Goal: Transaction & Acquisition: Obtain resource

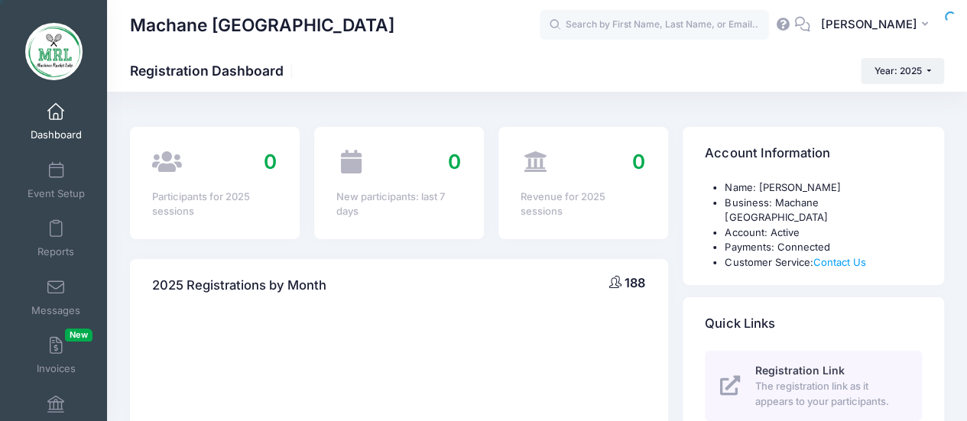
scroll to position [45, 0]
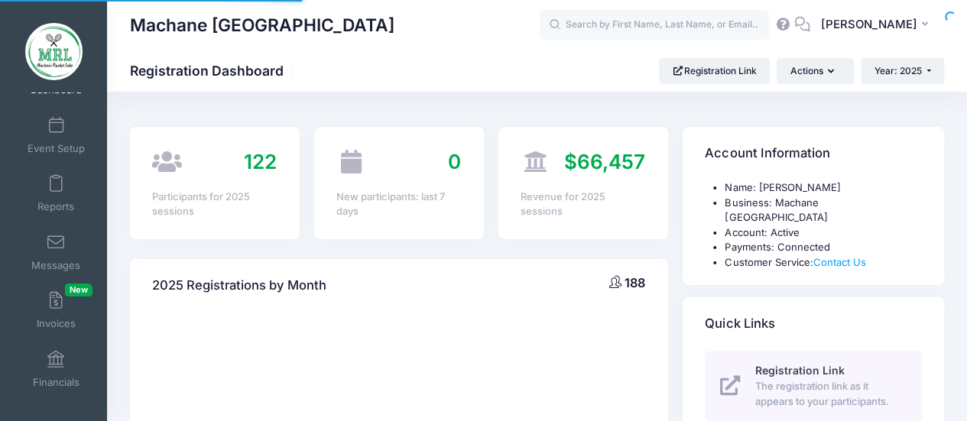
select select
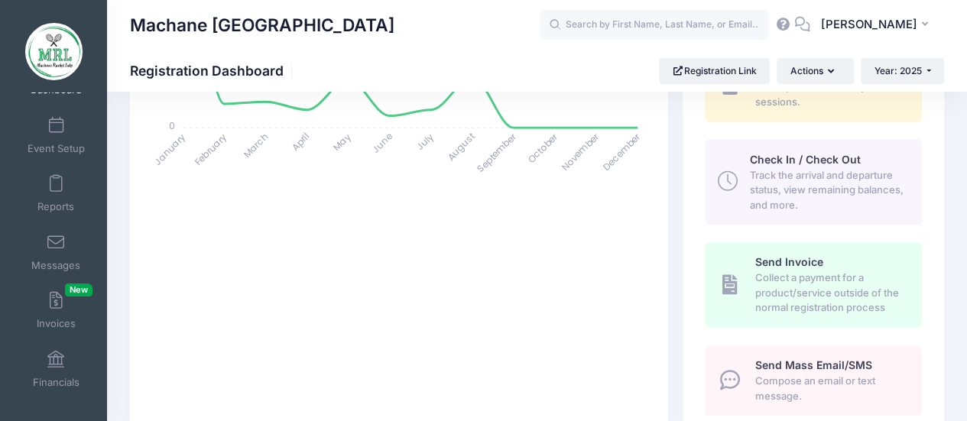
scroll to position [404, 0]
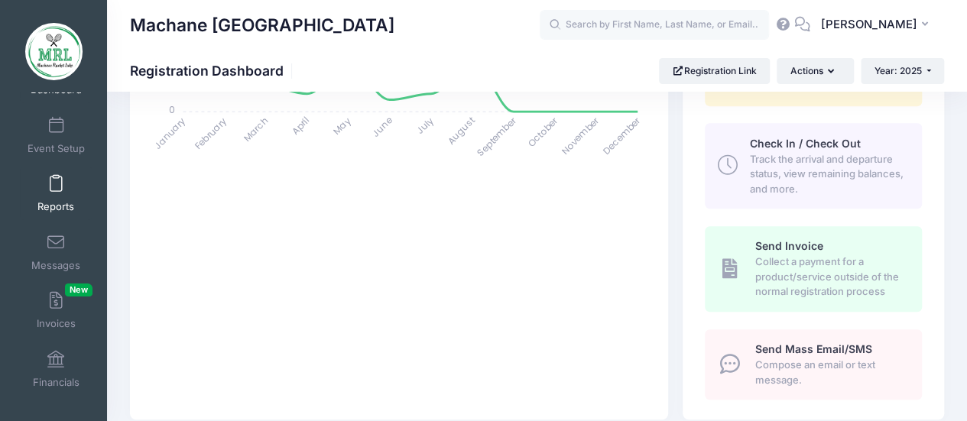
click at [56, 192] on span at bounding box center [56, 184] width 0 height 17
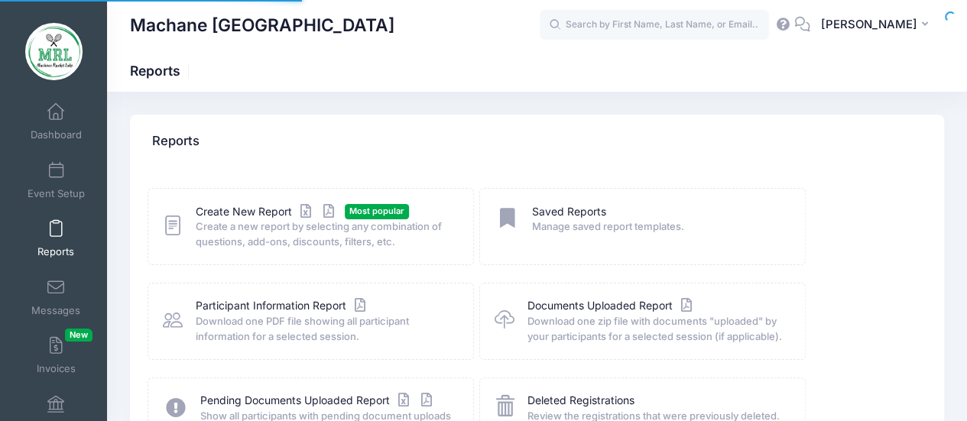
scroll to position [8, 0]
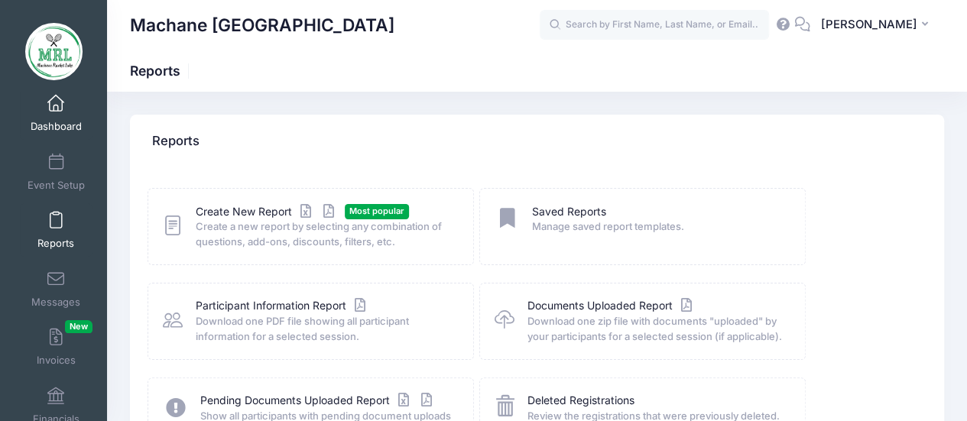
click at [56, 107] on span at bounding box center [56, 104] width 0 height 17
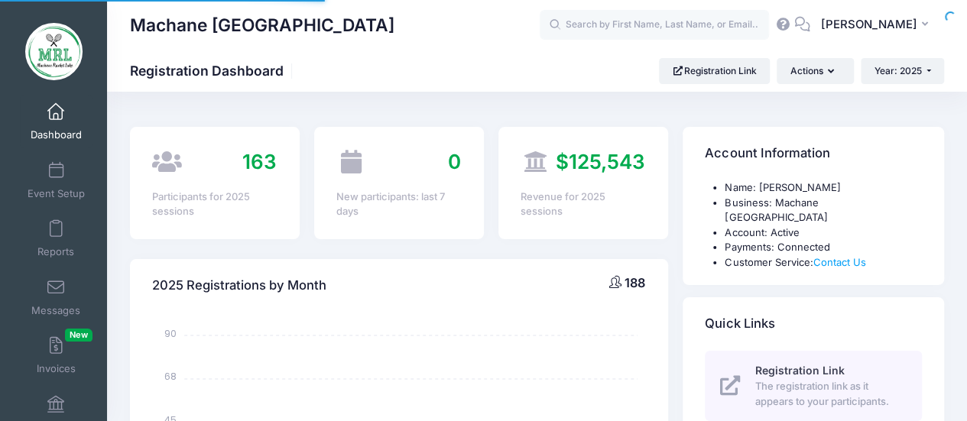
scroll to position [8, 0]
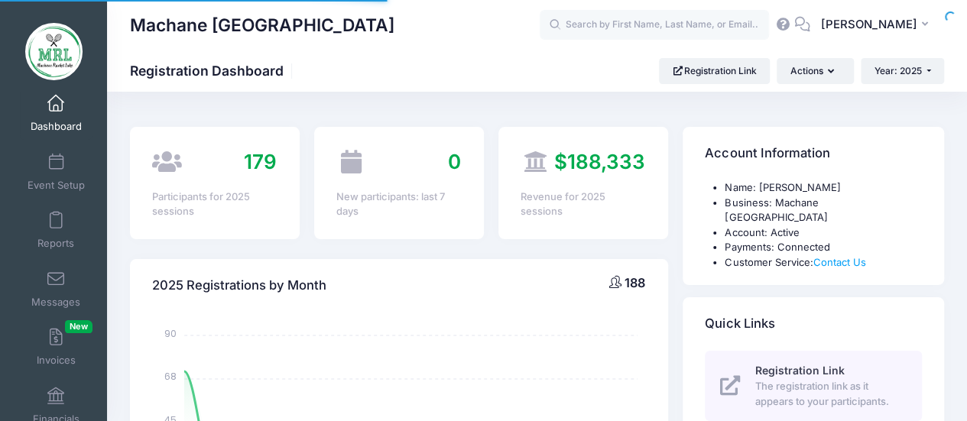
select select
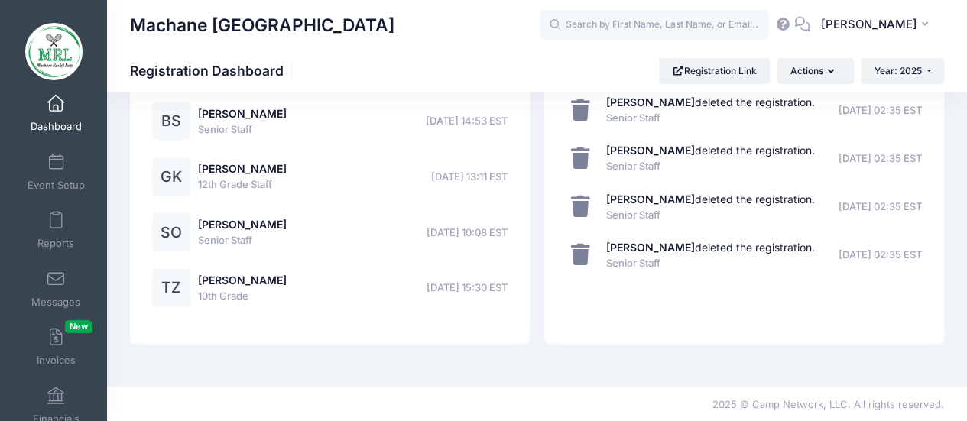
scroll to position [1433, 0]
click at [56, 228] on span at bounding box center [56, 221] width 0 height 17
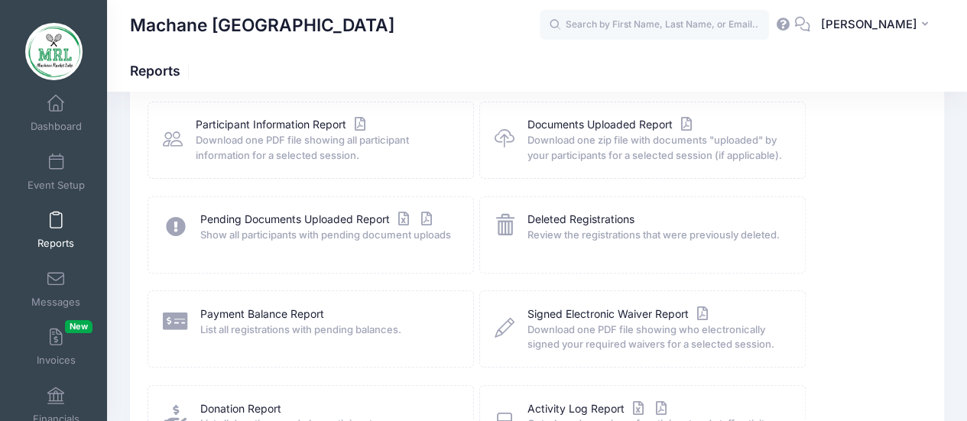
scroll to position [182, 0]
click at [228, 312] on link "Payment Balance Report" at bounding box center [262, 314] width 124 height 16
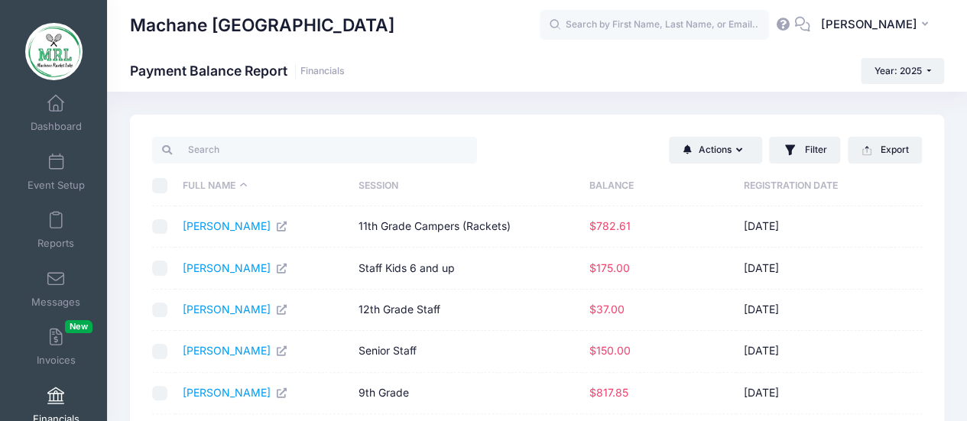
click at [621, 179] on th "Balance" at bounding box center [659, 186] width 154 height 41
click at [613, 177] on th "Balance" at bounding box center [663, 186] width 154 height 41
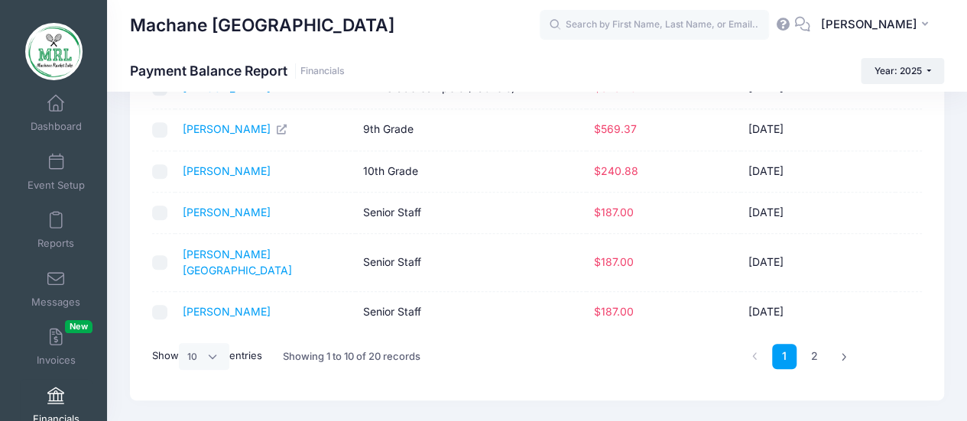
scroll to position [306, 0]
click at [206, 346] on select "All 10 25 50" at bounding box center [204, 356] width 50 height 26
select select "-1"
click at [181, 369] on select "All 10 25 50" at bounding box center [204, 356] width 50 height 26
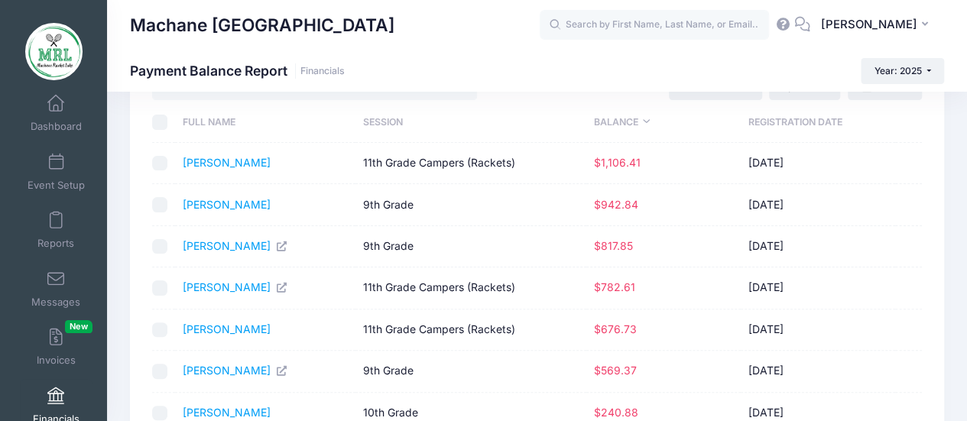
scroll to position [0, 0]
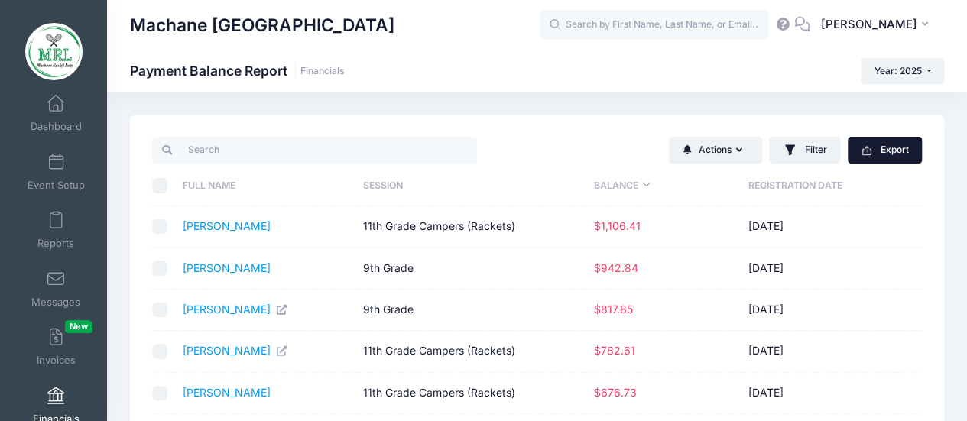
click at [872, 151] on icon "button" at bounding box center [867, 151] width 12 height 12
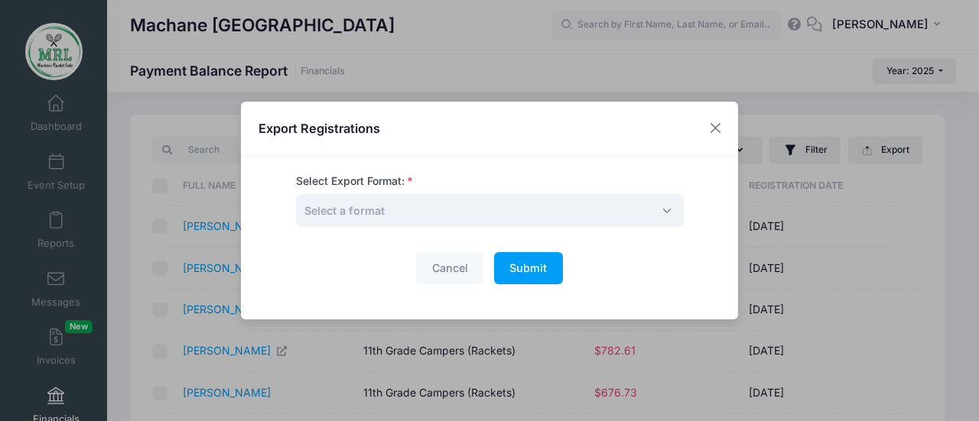
click at [616, 207] on span "Select a format" at bounding box center [490, 210] width 388 height 33
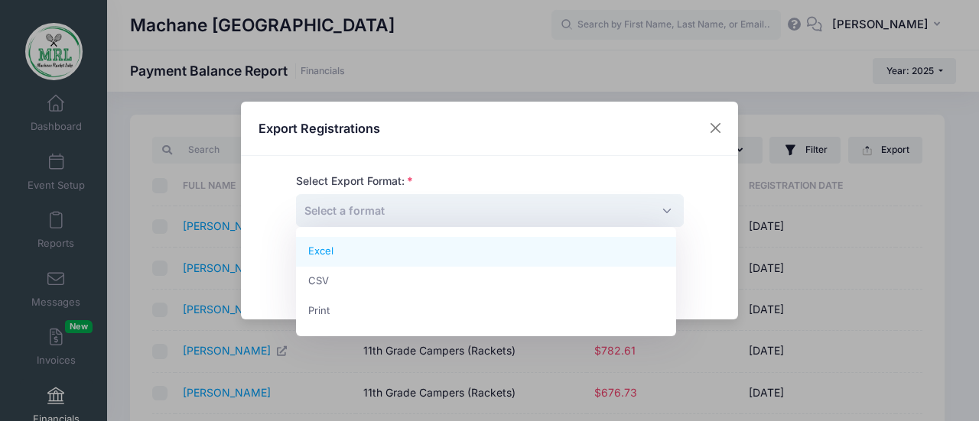
select select "excel"
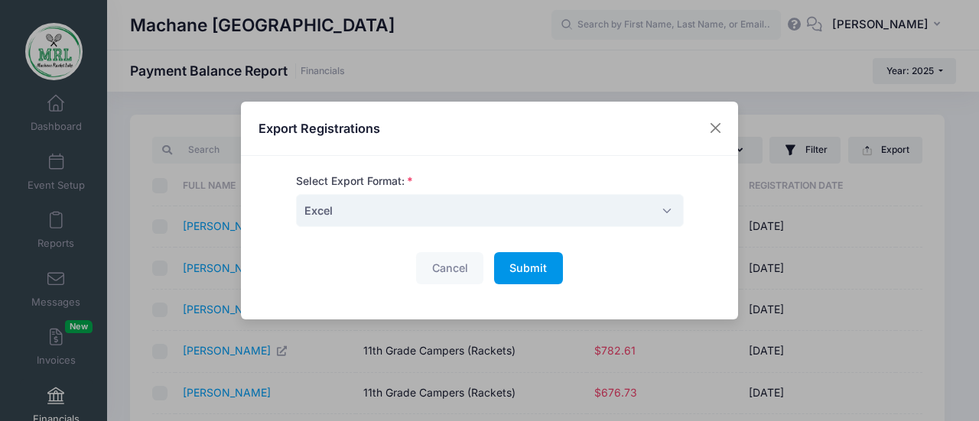
click at [523, 265] on span "Submit" at bounding box center [527, 268] width 37 height 13
